Goal: Task Accomplishment & Management: Use online tool/utility

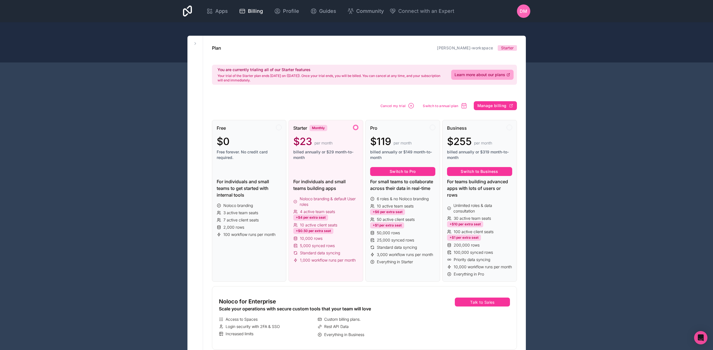
click at [554, 156] on div "Apps Billing Profile Guides Community Connect with an Expert DM Billing Profile…" at bounding box center [356, 325] width 713 height 650
click at [194, 43] on icon at bounding box center [195, 43] width 4 height 4
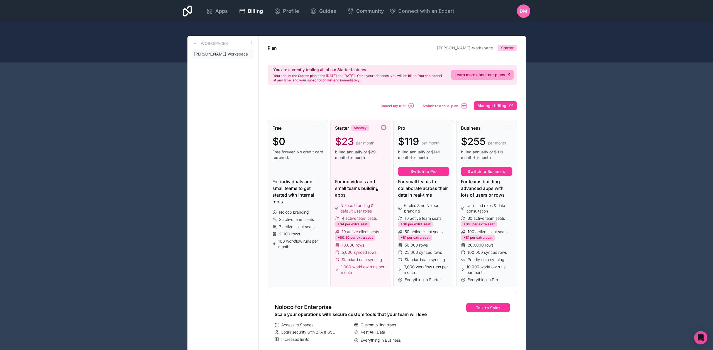
click at [232, 15] on link "Apps" at bounding box center [217, 11] width 30 height 12
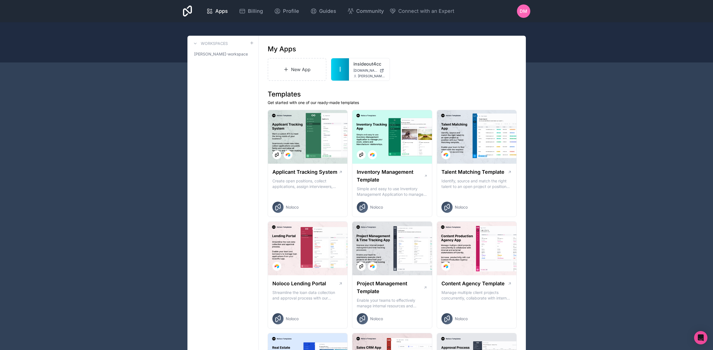
click at [352, 66] on div "insideout4cc insideout4cc.noloco.co daniel@insideout.london" at bounding box center [369, 69] width 41 height 22
click at [365, 66] on link "insideout4cc" at bounding box center [370, 63] width 32 height 7
click at [0, 0] on icon at bounding box center [0, 0] width 0 height 0
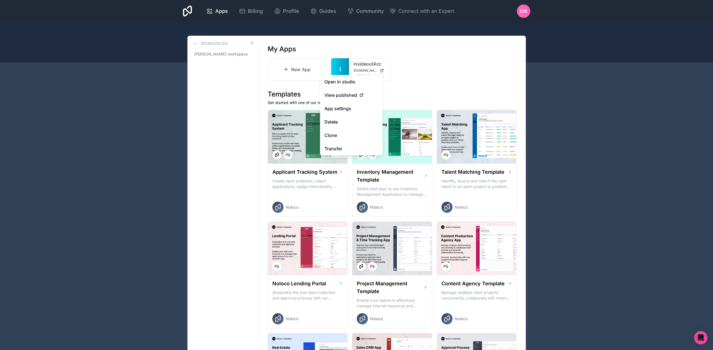
click at [339, 123] on button "Delete" at bounding box center [351, 121] width 62 height 13
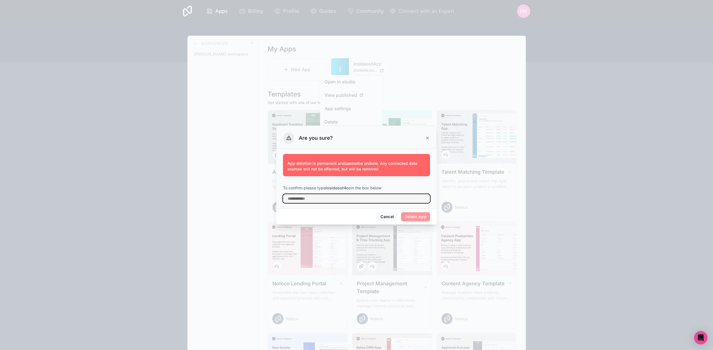
click at [331, 195] on input "text" at bounding box center [356, 198] width 147 height 9
drag, startPoint x: 327, startPoint y: 188, endPoint x: 351, endPoint y: 188, distance: 24.0
click at [351, 188] on strong "insideout4cc" at bounding box center [338, 187] width 25 height 5
copy p "insideout4cc"
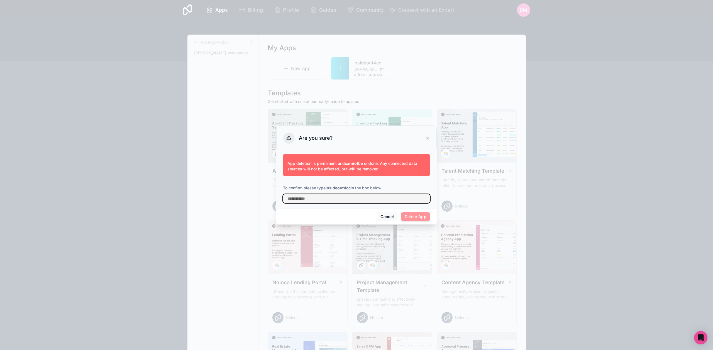
click at [323, 201] on input "text" at bounding box center [356, 198] width 147 height 9
paste input "**********"
type input "**********"
click at [419, 217] on button "Delete App" at bounding box center [415, 216] width 29 height 9
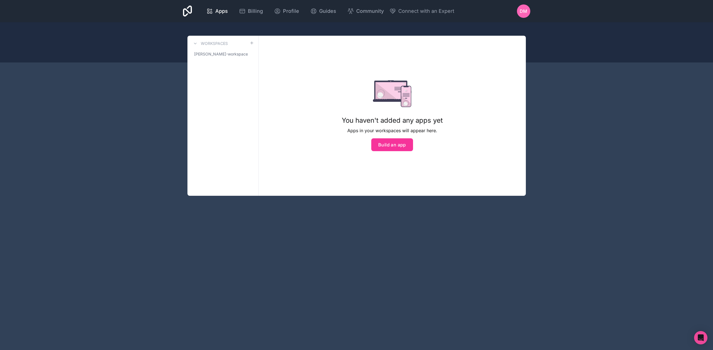
scroll to position [0, 0]
click at [395, 148] on button "Build an app" at bounding box center [392, 144] width 42 height 13
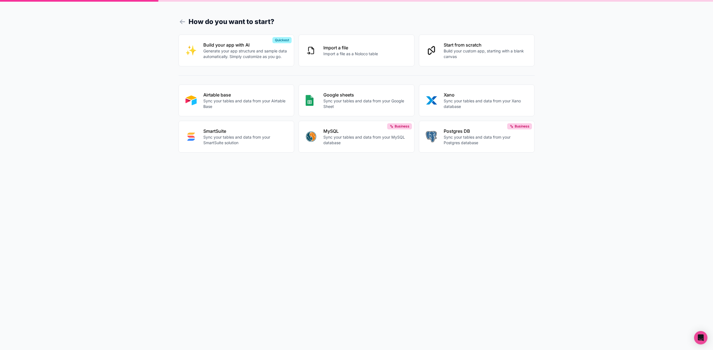
click at [245, 101] on p "Sync your tables and data from your Airtable Base" at bounding box center [245, 103] width 84 height 11
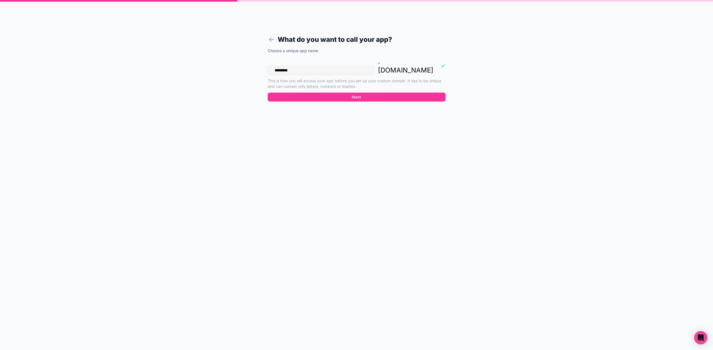
click at [359, 93] on button "Next" at bounding box center [357, 97] width 178 height 9
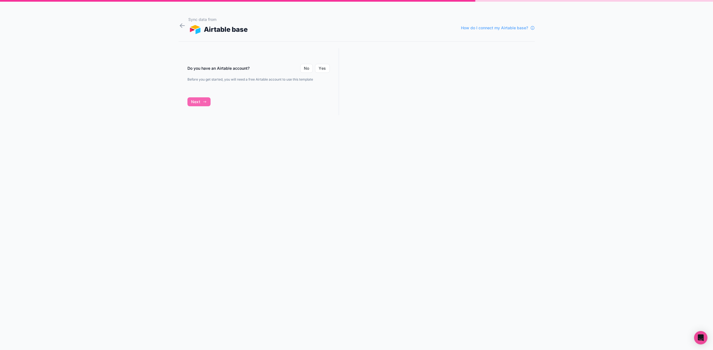
click at [320, 69] on button "Yes" at bounding box center [322, 68] width 14 height 9
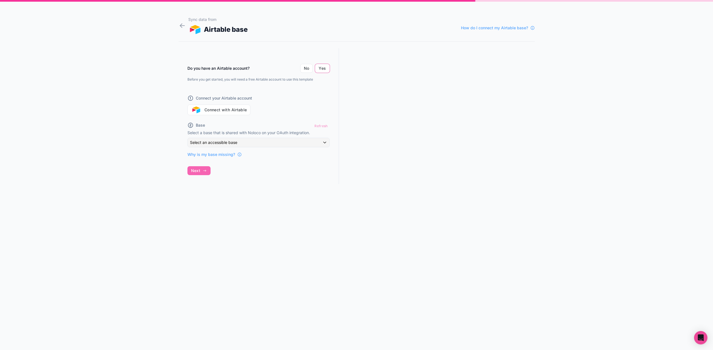
click at [231, 111] on button "Connect with Airtable" at bounding box center [219, 109] width 63 height 11
click at [224, 112] on button "Connect with Airtable" at bounding box center [219, 109] width 63 height 11
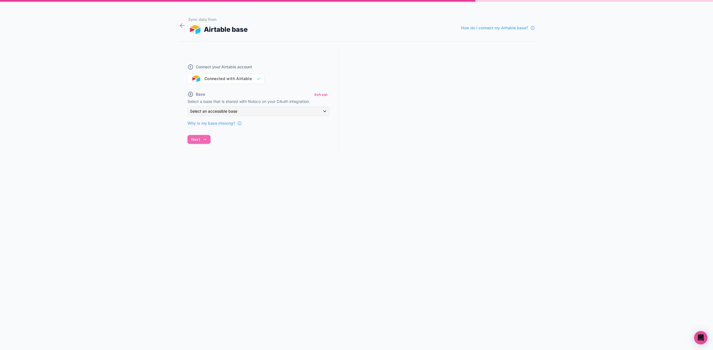
click at [320, 96] on button "Refresh" at bounding box center [321, 95] width 17 height 8
click at [324, 111] on div "Select an accessible base" at bounding box center [259, 111] width 142 height 9
click at [207, 156] on span "Untitled Base" at bounding box center [204, 154] width 24 height 7
click at [201, 159] on div "**********" at bounding box center [259, 121] width 161 height 146
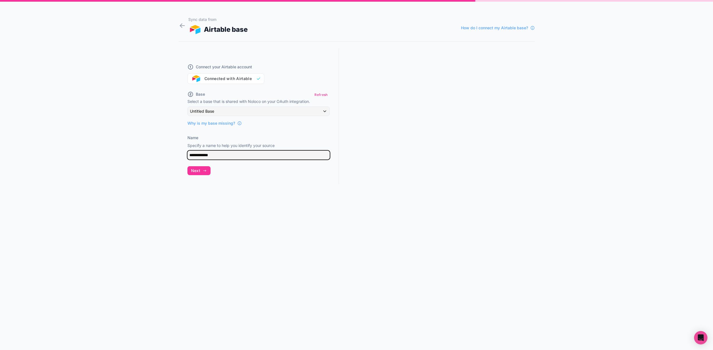
click at [202, 157] on input "**********" at bounding box center [259, 154] width 142 height 9
drag, startPoint x: 221, startPoint y: 156, endPoint x: 165, endPoint y: 148, distance: 56.6
click at [166, 150] on div "**********" at bounding box center [356, 175] width 713 height 350
type input "*"
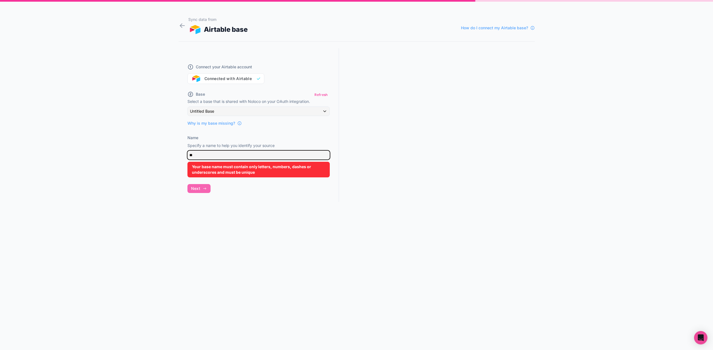
type input "*"
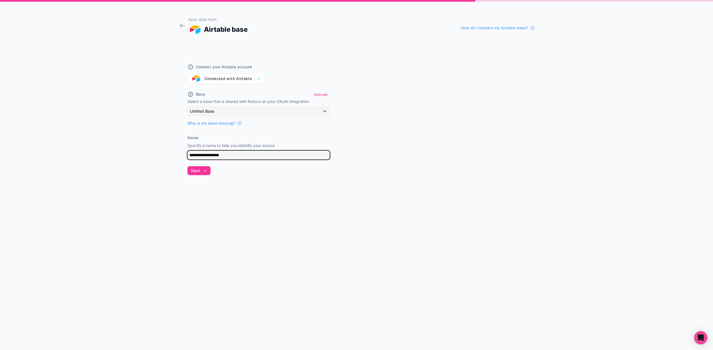
click at [259, 111] on button "Untitled Base" at bounding box center [259, 110] width 142 height 9
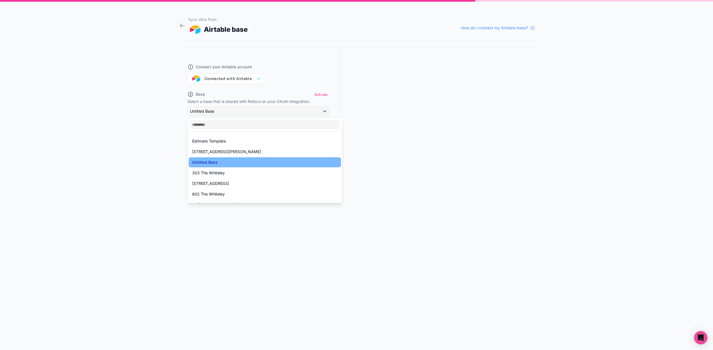
click at [212, 162] on span "Untitled Base" at bounding box center [204, 162] width 25 height 7
type input "**********"
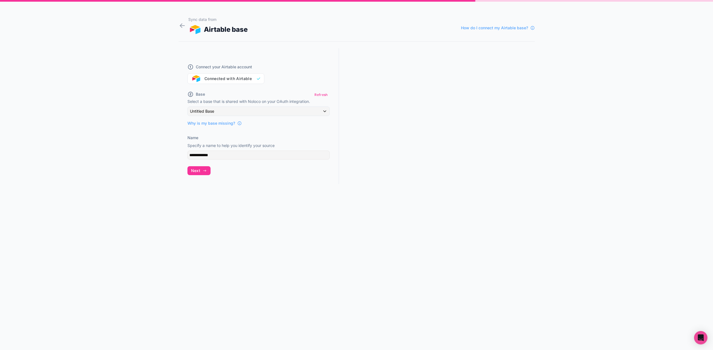
click at [196, 170] on span "Next" at bounding box center [195, 170] width 9 height 5
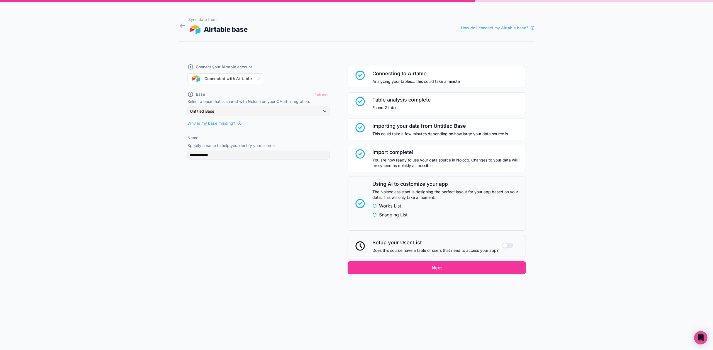
click at [441, 270] on button "Next" at bounding box center [437, 267] width 178 height 13
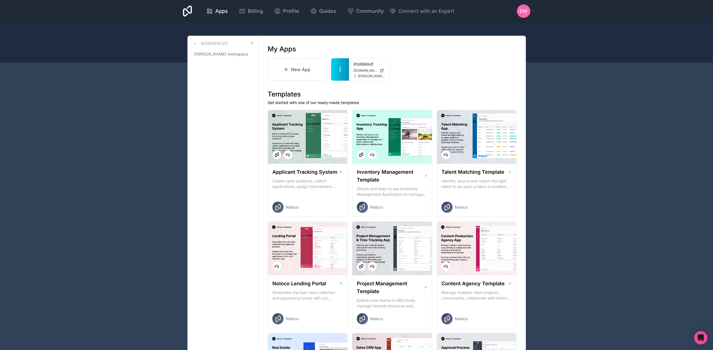
click at [358, 66] on link "insideout" at bounding box center [370, 63] width 32 height 7
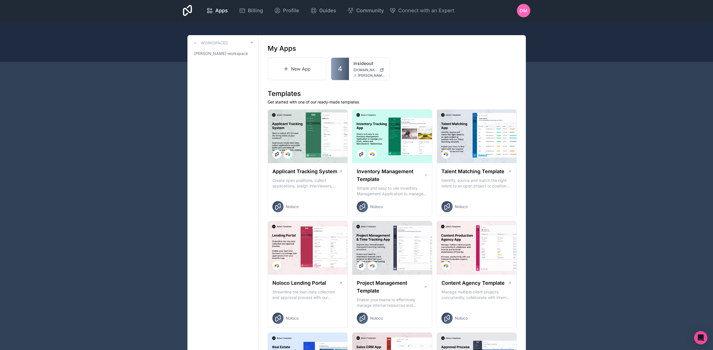
click at [263, 13] on span "Billing" at bounding box center [255, 11] width 15 height 8
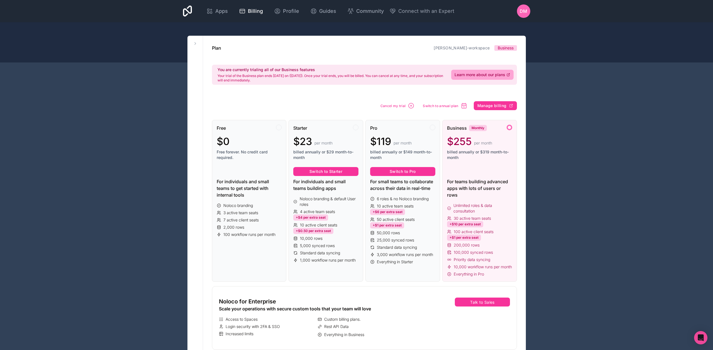
scroll to position [2, 0]
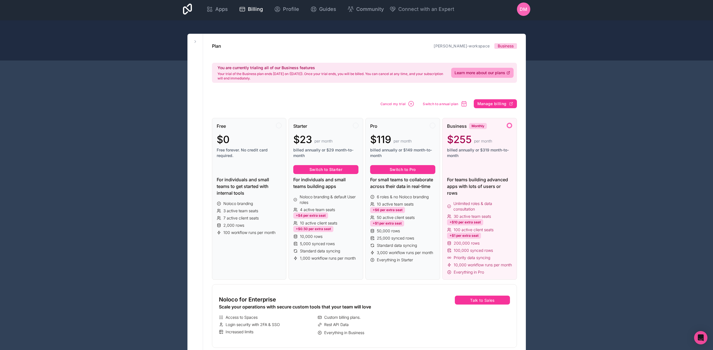
click at [192, 10] on icon at bounding box center [187, 9] width 9 height 13
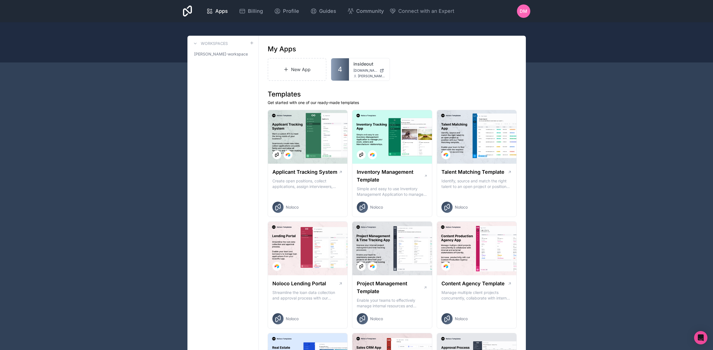
click at [0, 0] on div at bounding box center [0, 0] width 0 height 0
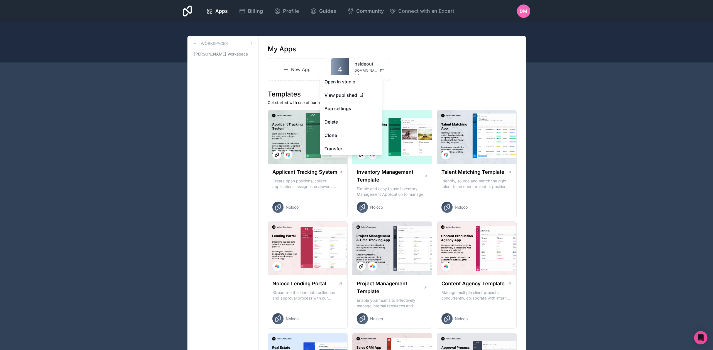
click at [349, 108] on link "App settings" at bounding box center [351, 108] width 62 height 13
